Goal: Information Seeking & Learning: Learn about a topic

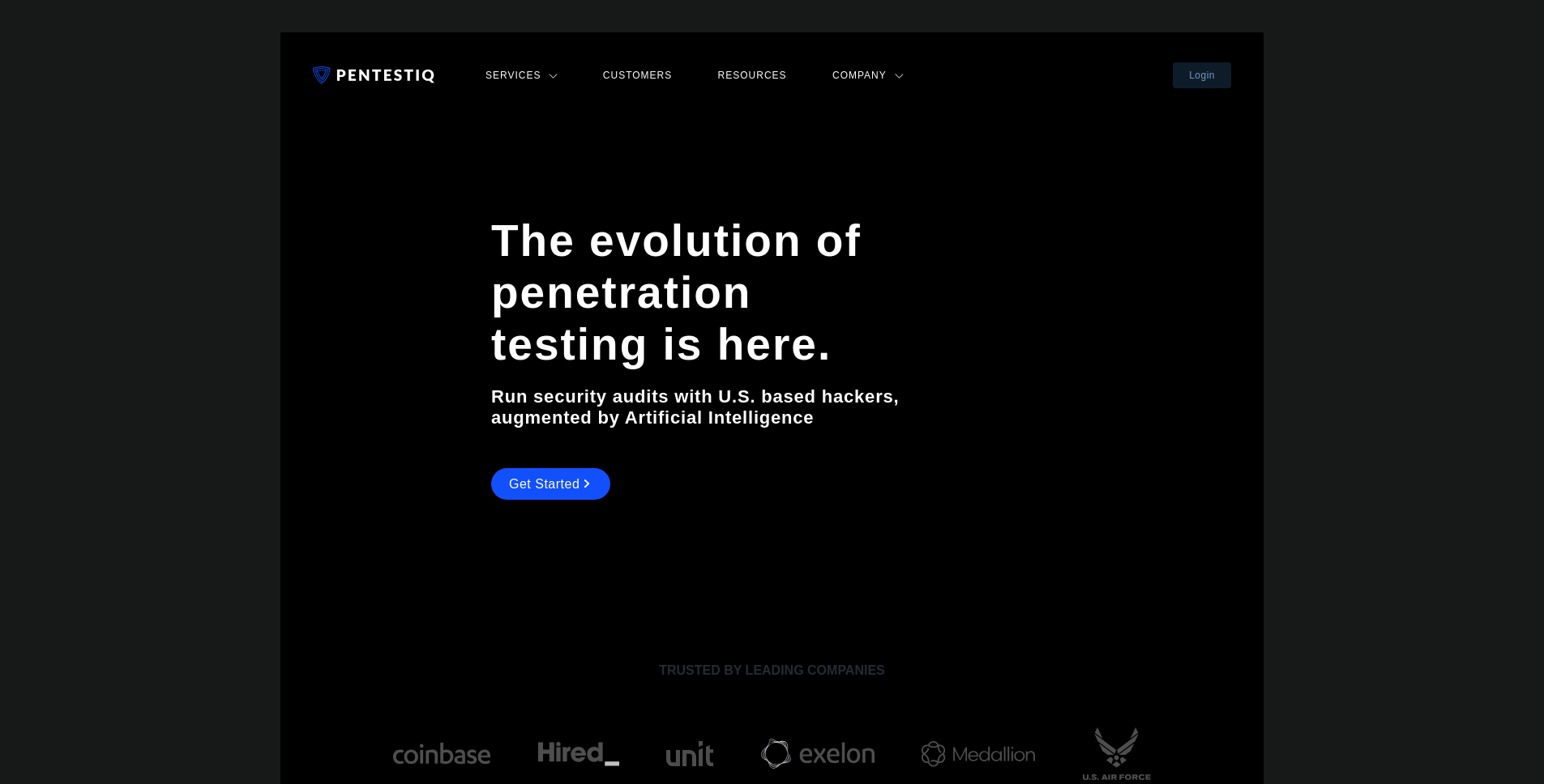
click at [519, 72] on link "Services" at bounding box center [521, 75] width 81 height 21
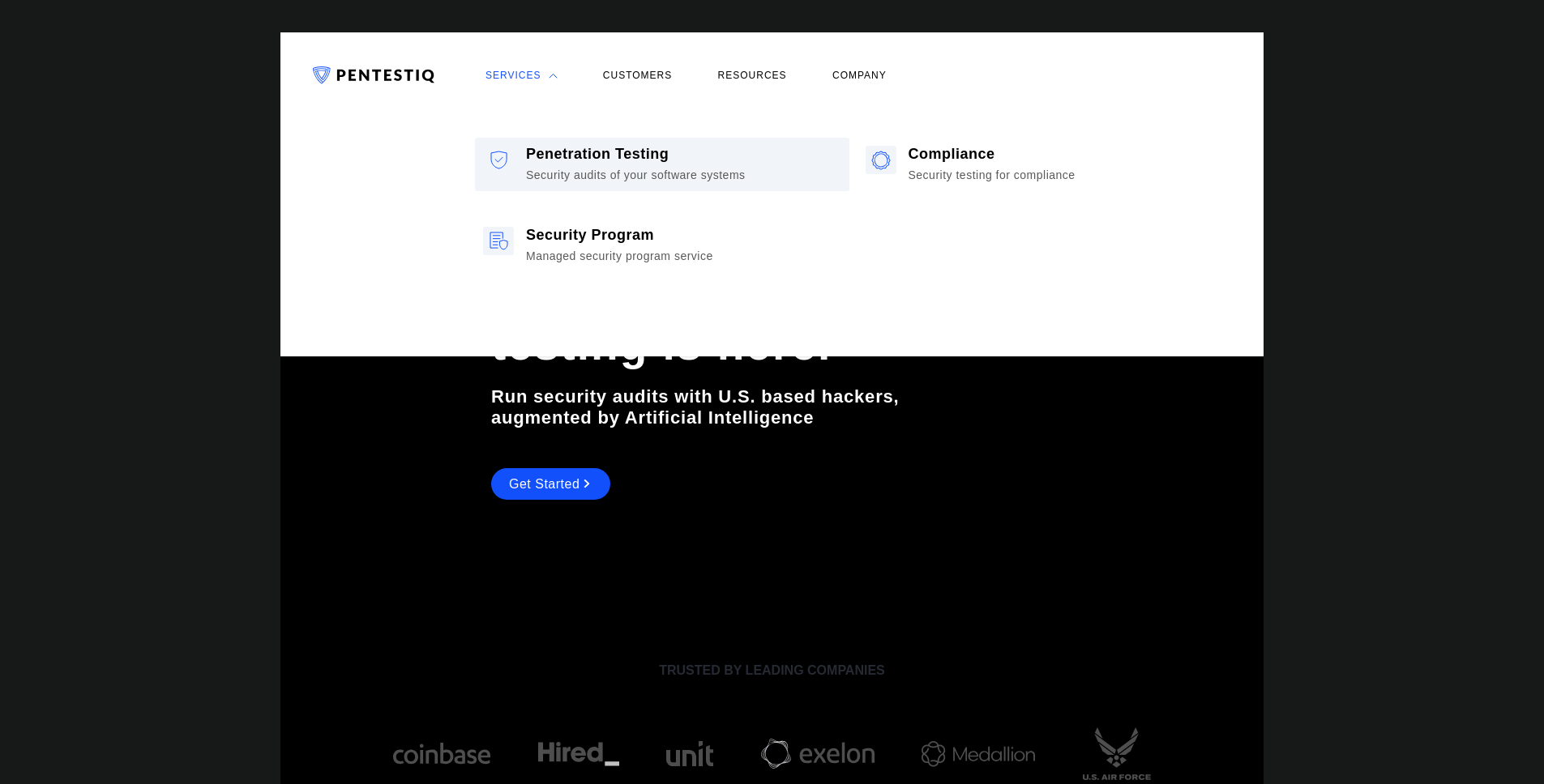
click at [590, 167] on div "Security audits of your software systems" at bounding box center [636, 173] width 220 height 20
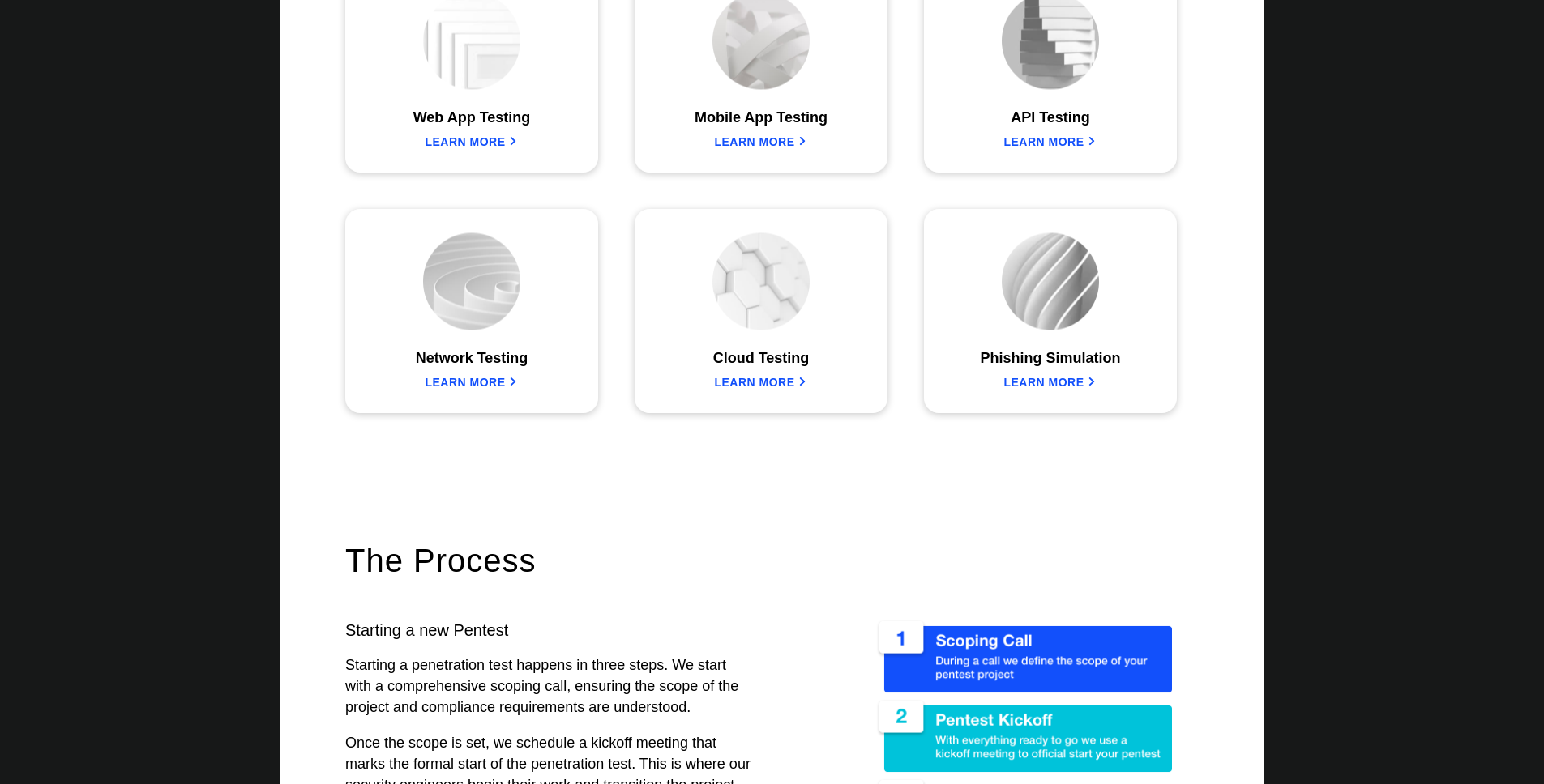
scroll to position [1418, 0]
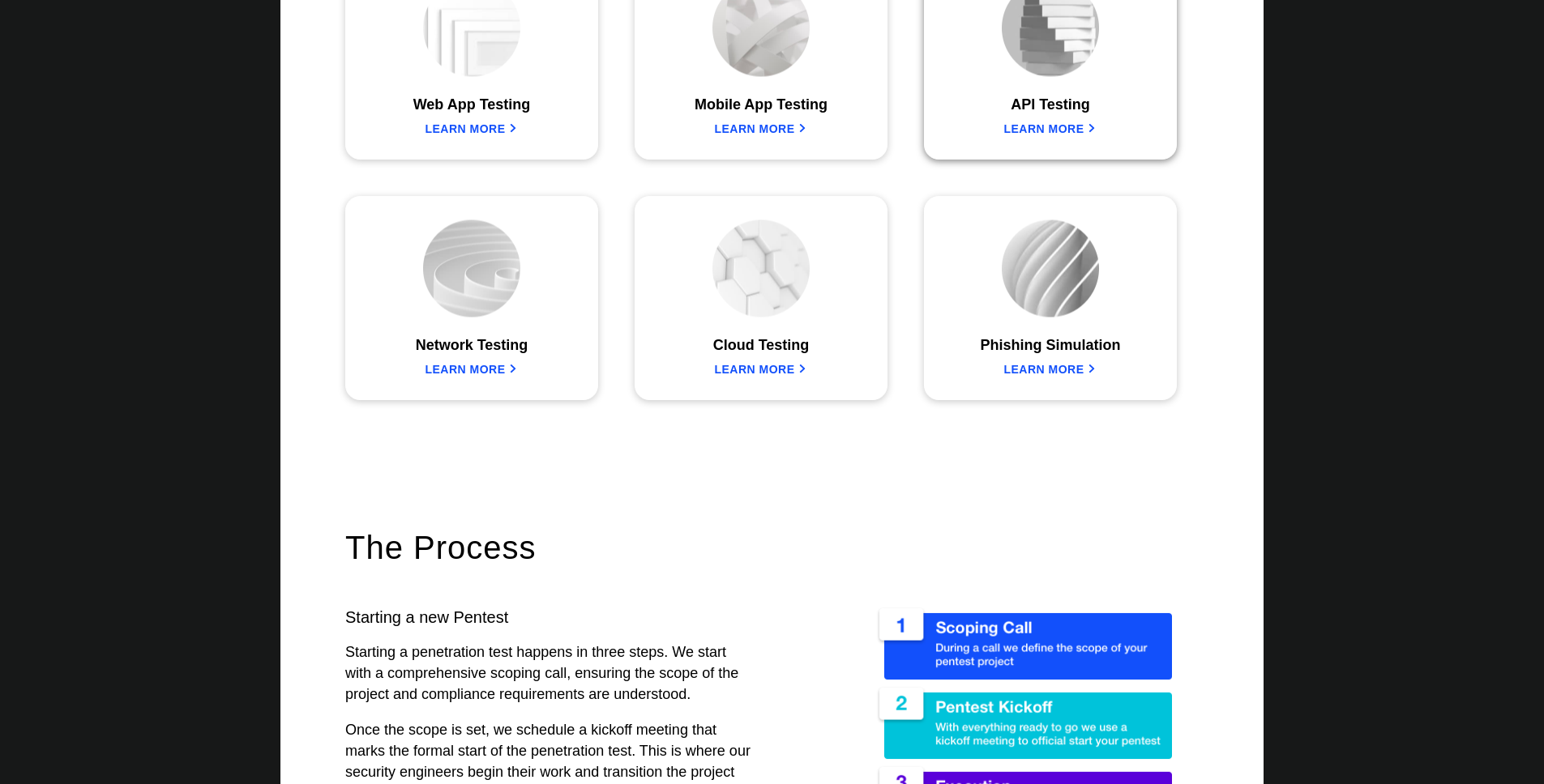
click at [1068, 106] on div "API Testing Learn more" at bounding box center [1051, 58] width 144 height 156
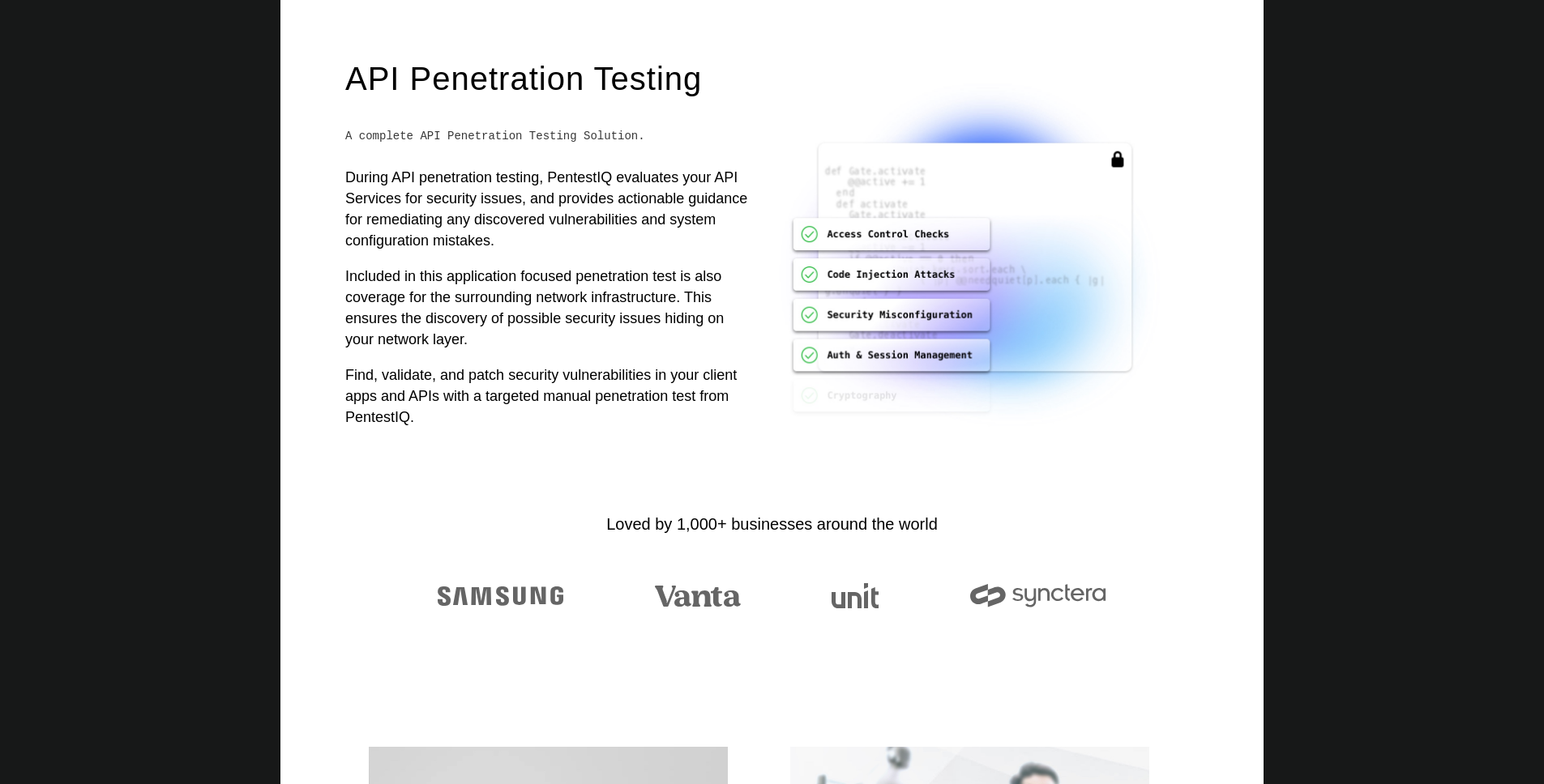
scroll to position [146, 0]
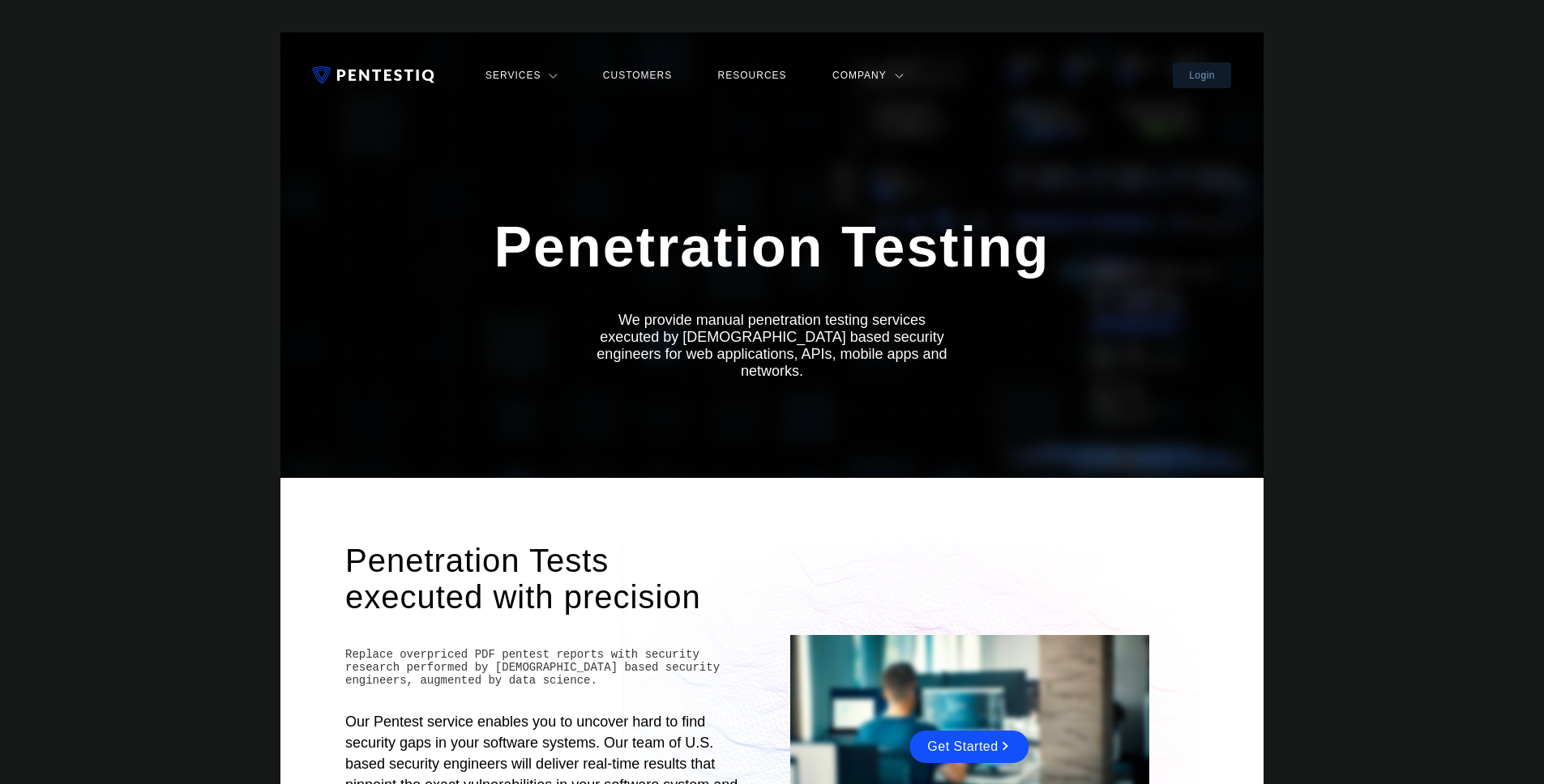
scroll to position [1418, 0]
